Goal: Information Seeking & Learning: Check status

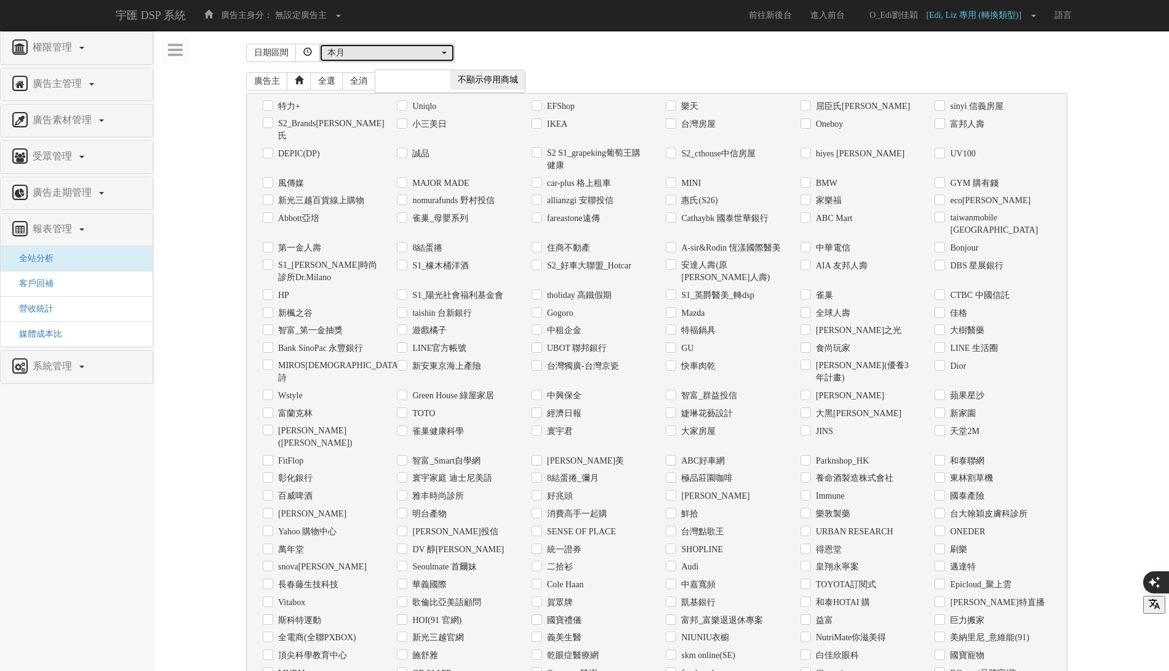
click at [425, 49] on div "本月" at bounding box center [383, 53] width 112 height 12
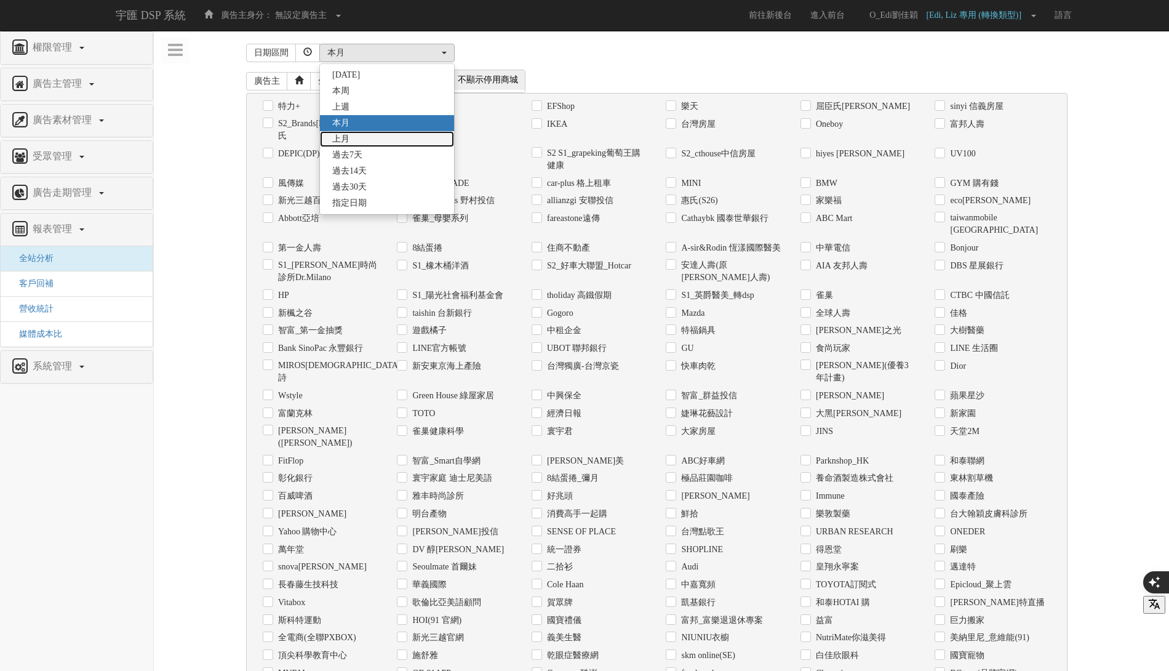
click at [414, 137] on link "上月" at bounding box center [387, 139] width 134 height 16
select select "LastMonth"
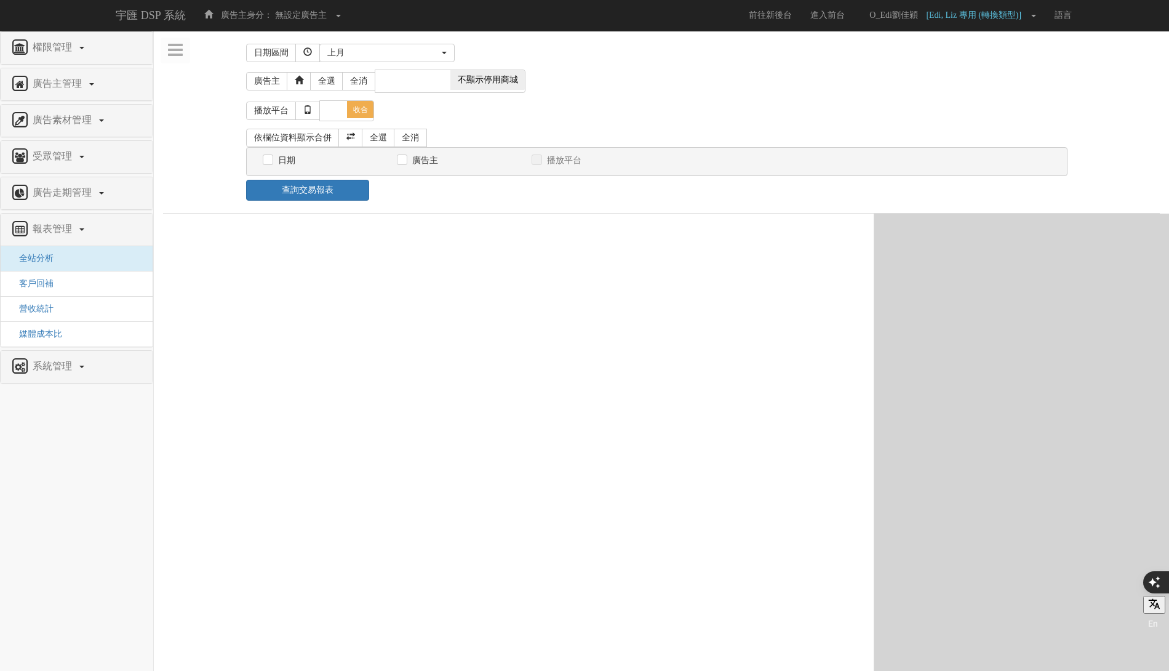
click at [665, 58] on div "昨天 本周 上週 本月 上月 過去7天 過去14天 過去30天 指定日期 上月 昨天 本周 上週 本月 上月 過去7天 過去14天 過去30天 指定日期" at bounding box center [698, 53] width 758 height 18
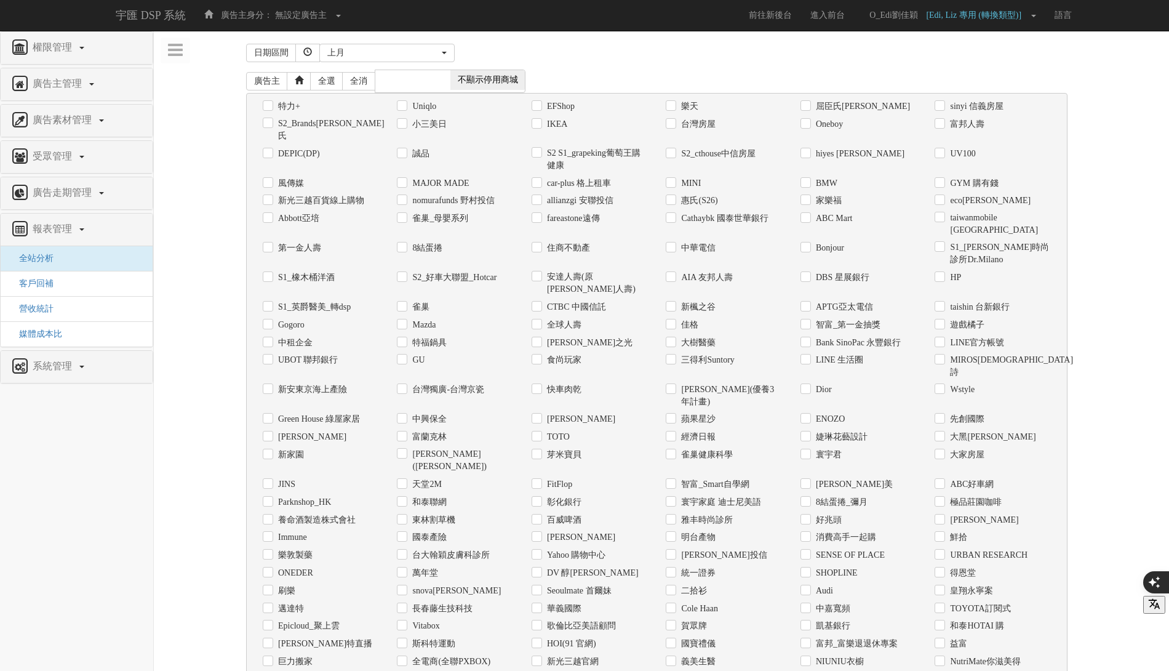
click at [825, 194] on label "家樂福" at bounding box center [827, 200] width 29 height 12
click at [809, 197] on input "家樂福" at bounding box center [805, 201] width 8 height 8
checkbox input "true"
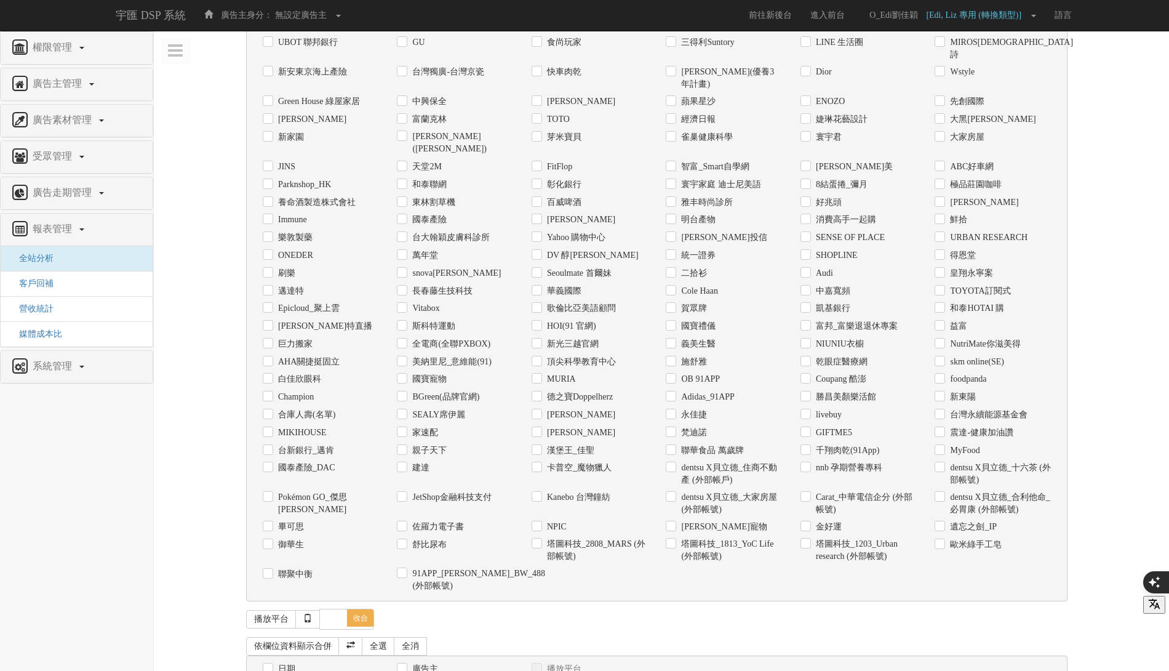
click at [275, 663] on label "日期" at bounding box center [285, 669] width 20 height 12
click at [271, 665] on input "日期" at bounding box center [267, 669] width 8 height 8
checkbox input "true"
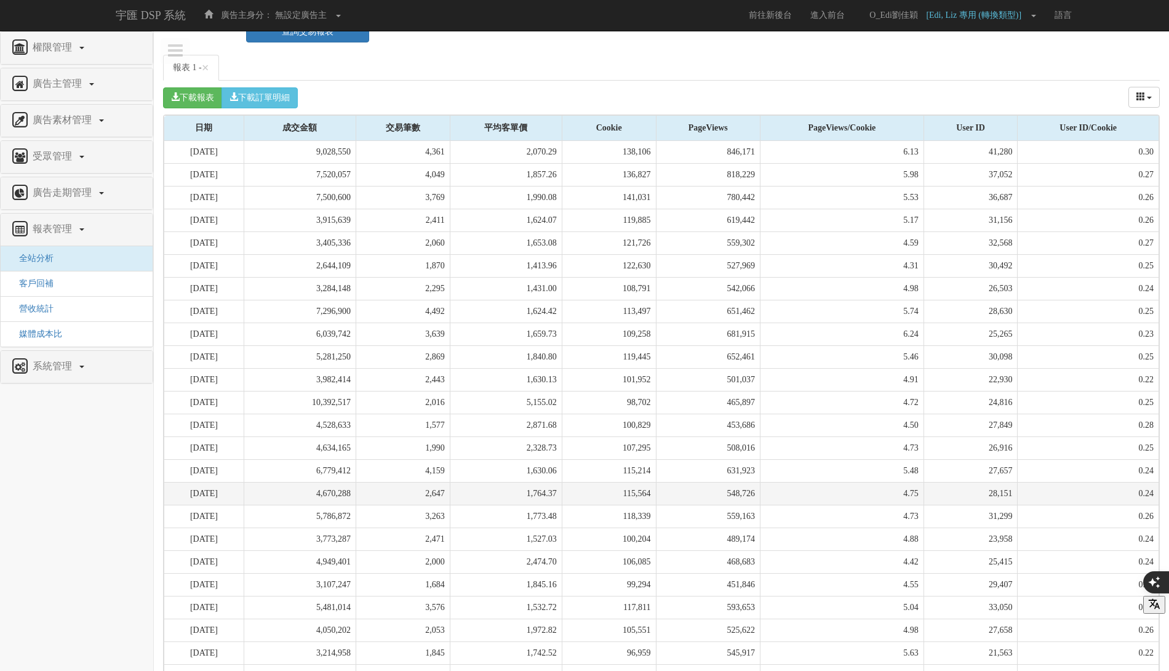
scroll to position [1167, 0]
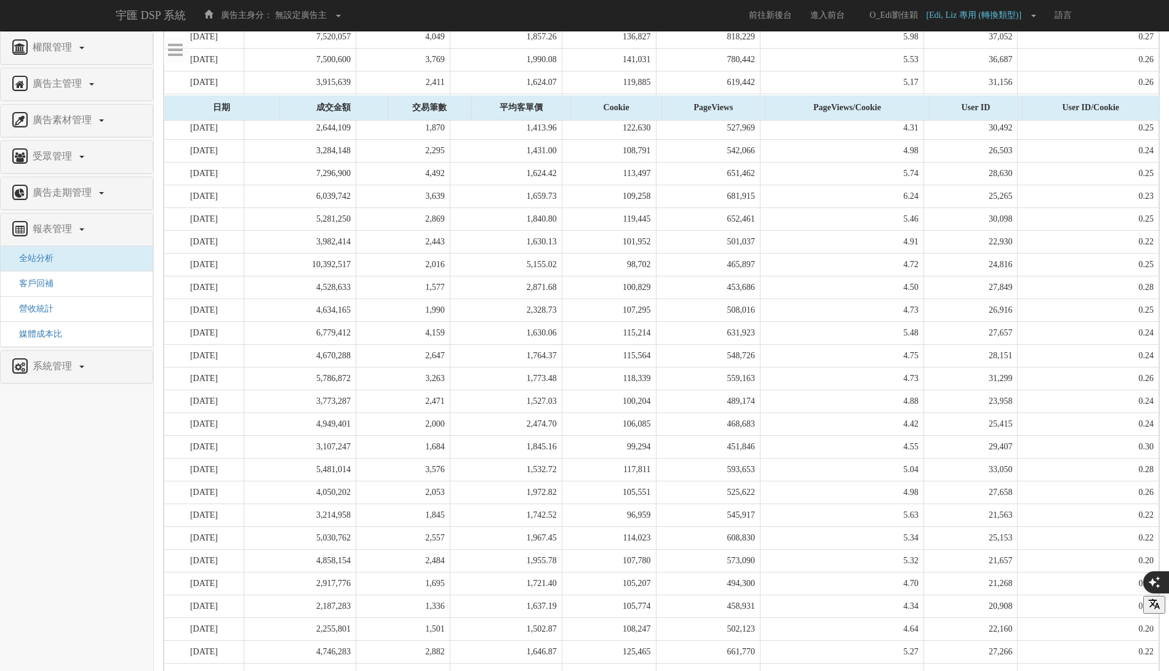
drag, startPoint x: 436, startPoint y: 626, endPoint x: 478, endPoint y: 626, distance: 41.8
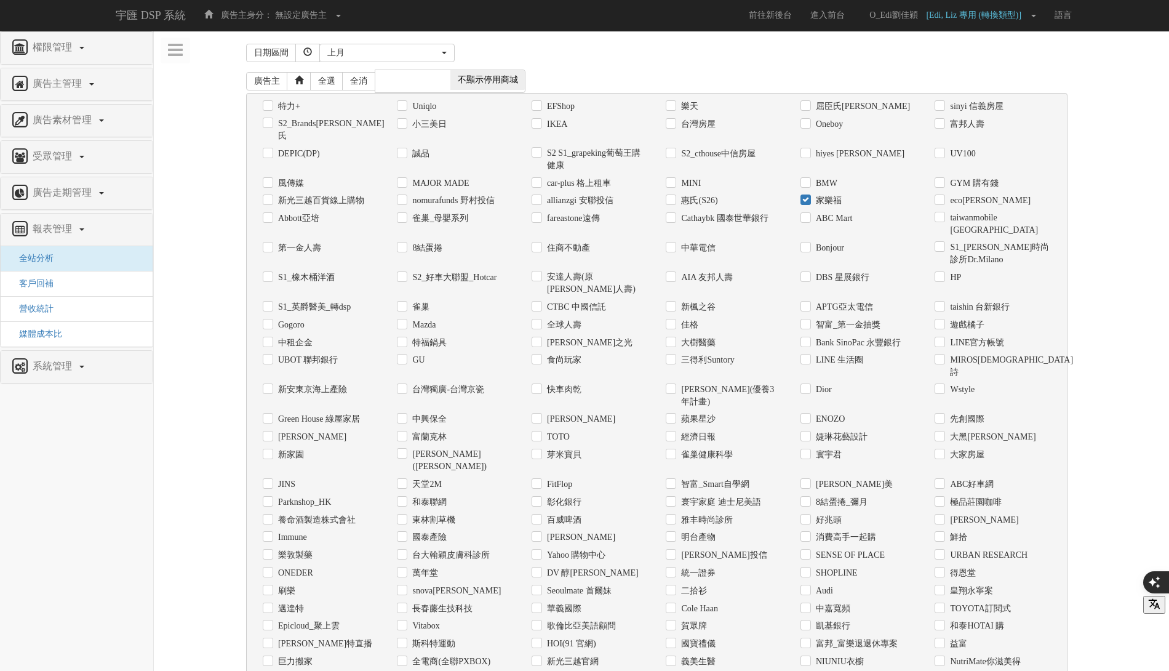
click at [822, 194] on label "家樂福" at bounding box center [827, 200] width 29 height 12
click at [809, 197] on input "家樂福" at bounding box center [805, 201] width 8 height 8
click at [820, 194] on label "家樂福" at bounding box center [827, 200] width 29 height 12
click at [809, 197] on input "家樂福" at bounding box center [805, 201] width 8 height 8
checkbox input "true"
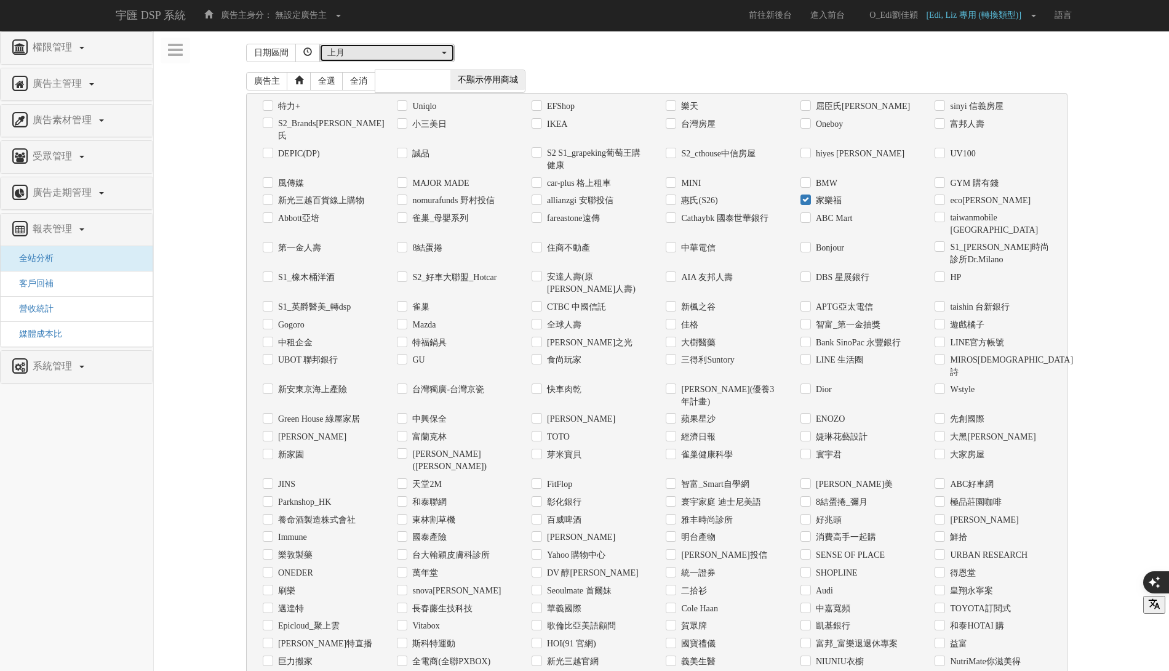
click at [410, 52] on div "上月" at bounding box center [383, 53] width 112 height 12
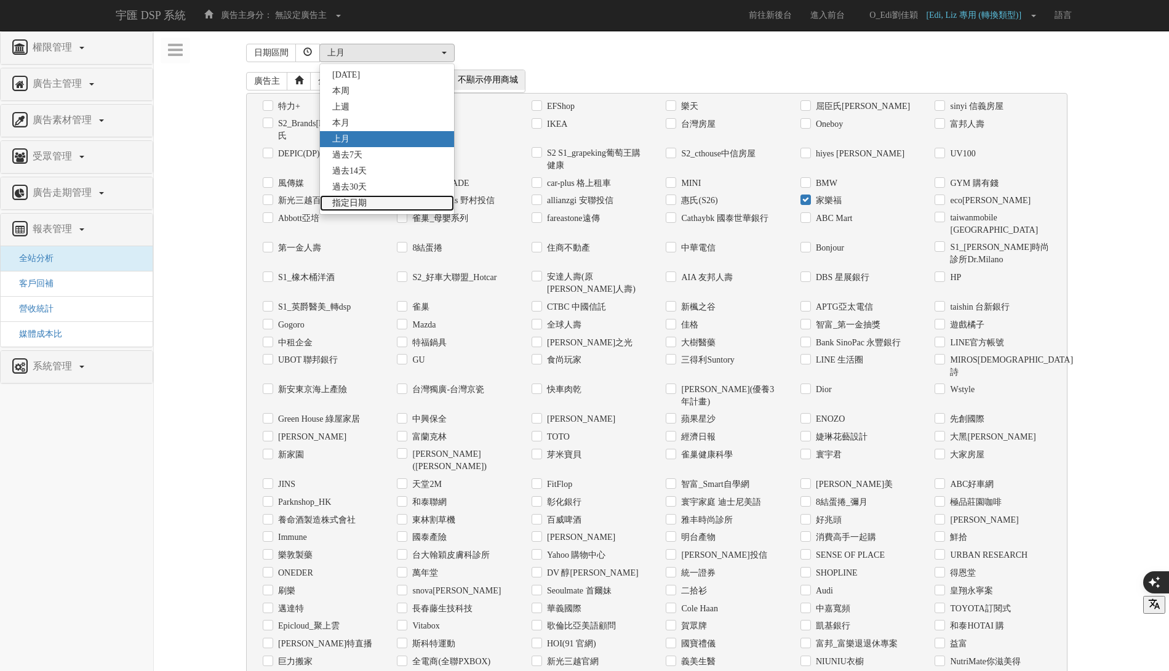
click at [398, 205] on link "指定日期" at bounding box center [387, 203] width 134 height 16
select select "Custom"
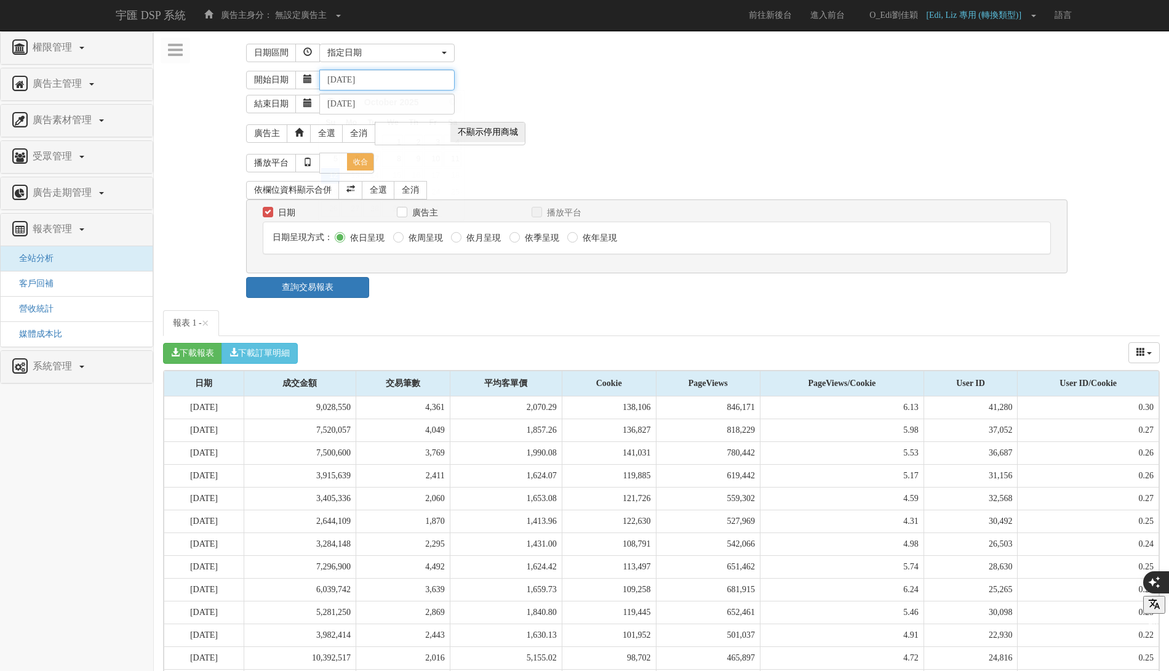
click at [394, 73] on input "2025-10-12" at bounding box center [386, 80] width 135 height 21
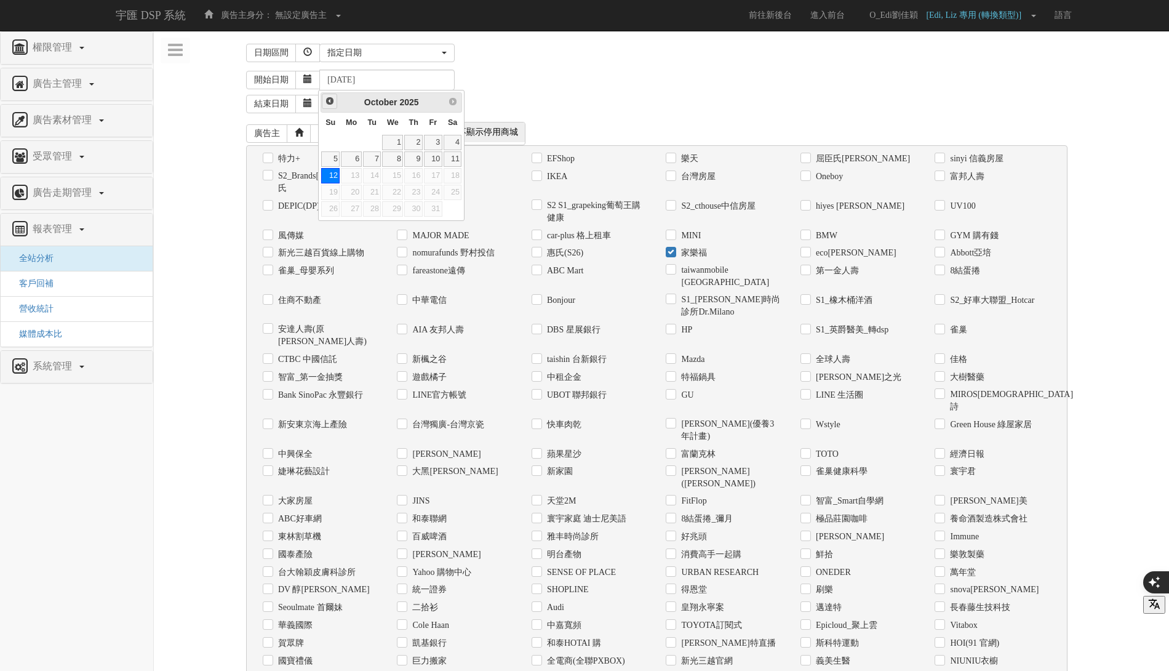
click at [328, 101] on span "Prev" at bounding box center [330, 101] width 10 height 10
click at [435, 138] on link "1" at bounding box center [433, 142] width 18 height 15
type input "2025-08-01"
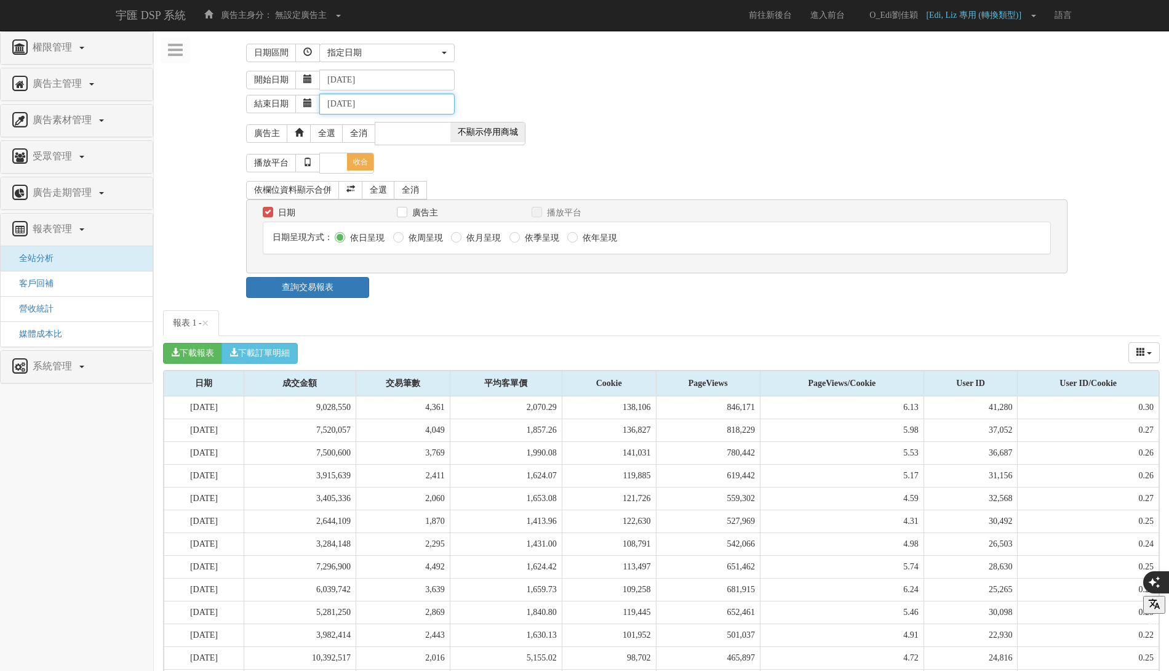
click at [433, 102] on input "2025-10-12" at bounding box center [386, 104] width 135 height 21
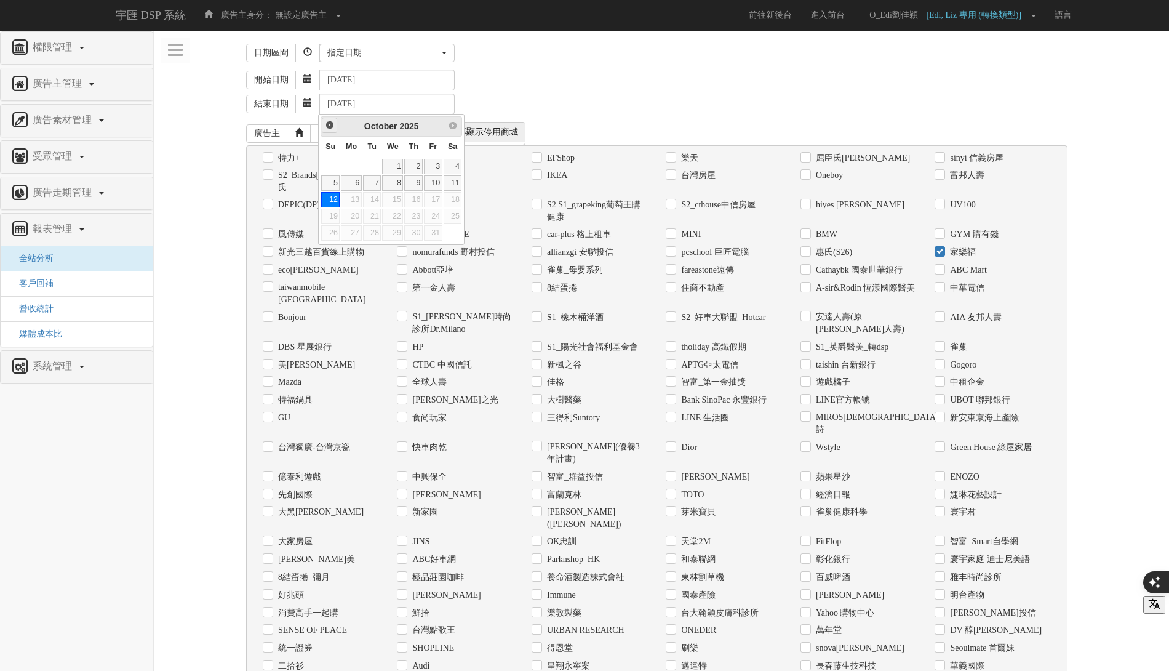
click at [322, 124] on link "Prev" at bounding box center [329, 125] width 15 height 15
click at [321, 124] on div "Prev Next September 2025" at bounding box center [392, 126] width 142 height 20
click at [319, 124] on div "Prev Next September 2025 Su Mo Tu We Th Fr Sa 1 2 3 4 5 6 7 8 9 10 11 12 13 14 …" at bounding box center [391, 179] width 146 height 131
click at [327, 126] on span "Prev" at bounding box center [331, 126] width 10 height 10
click at [338, 245] on link "31" at bounding box center [330, 249] width 18 height 15
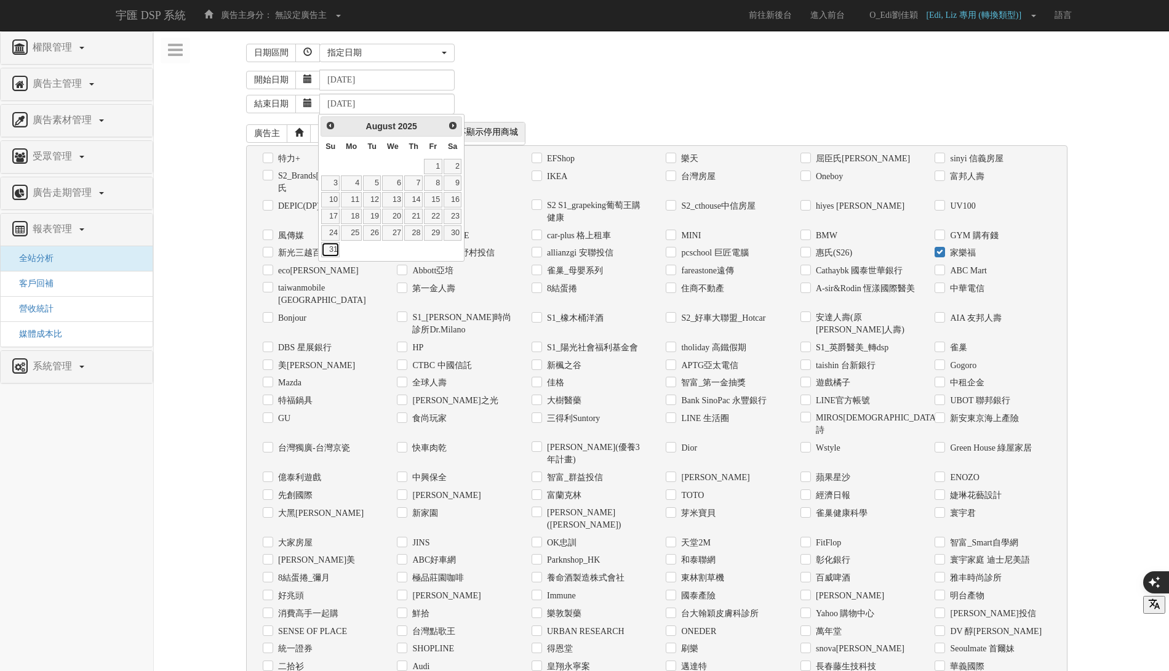
type input "2025-08-31"
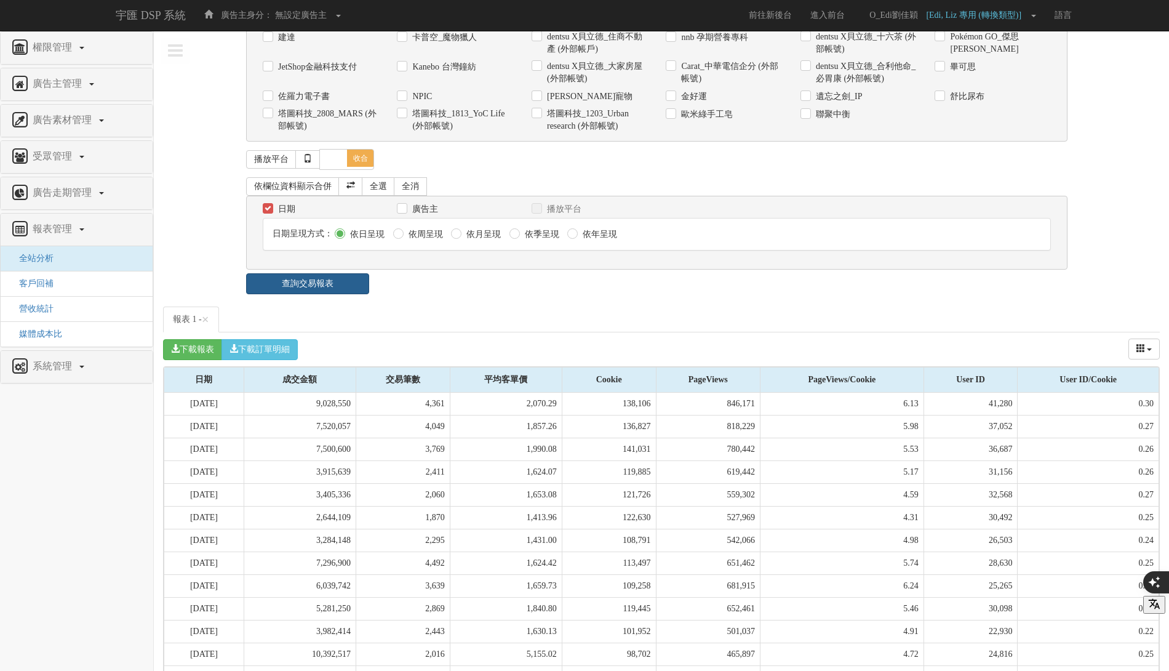
click at [334, 273] on link "查詢交易報表" at bounding box center [307, 283] width 123 height 21
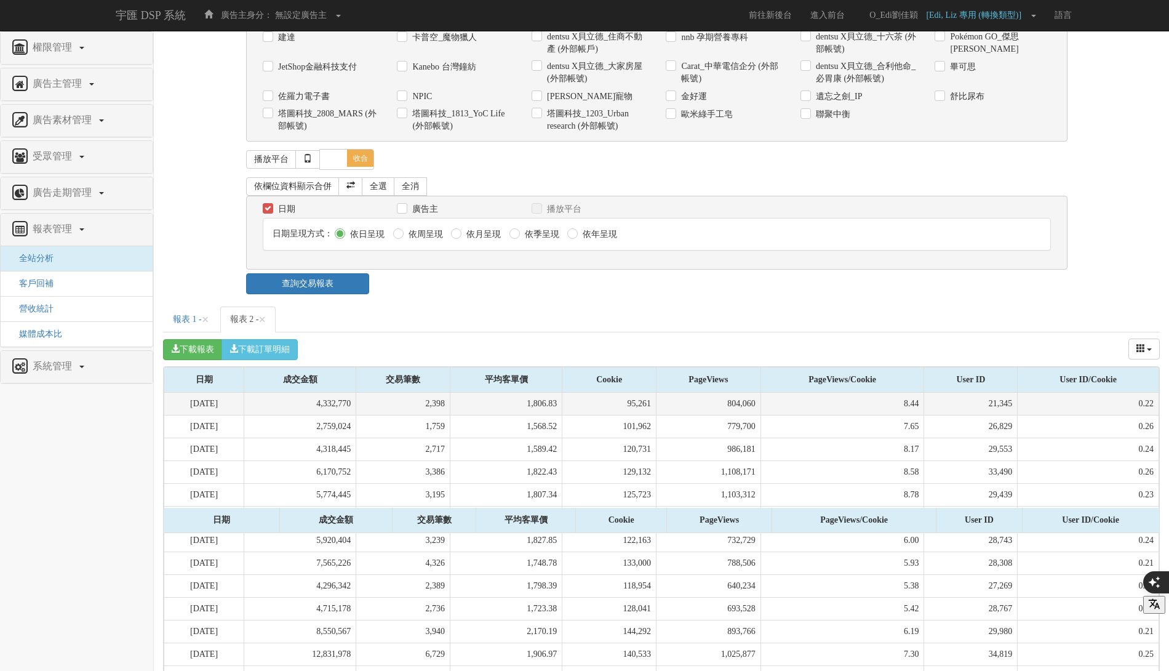
scroll to position [1223, 0]
